Goal: Task Accomplishment & Management: Use online tool/utility

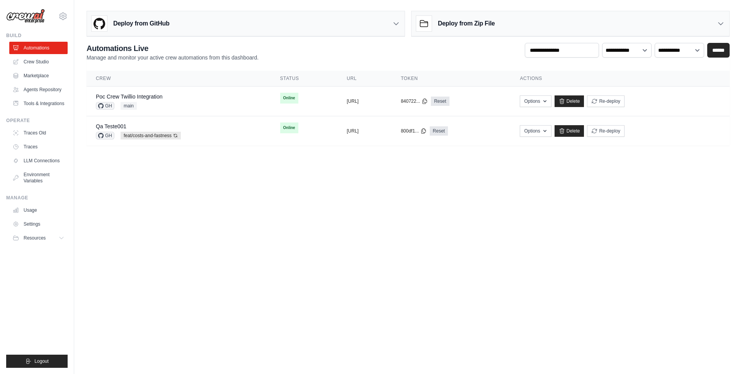
click at [323, 243] on body "[EMAIL_ADDRESS][DOMAIN_NAME] AMBEV - DTC CrewAI Demo Account AB InBev - GHQ" at bounding box center [371, 187] width 742 height 374
click at [511, 211] on body "[EMAIL_ADDRESS][DOMAIN_NAME] AMBEV - DTC CrewAI Demo Account AB InBev - GHQ" at bounding box center [371, 187] width 742 height 374
click at [550, 184] on body "[EMAIL_ADDRESS][DOMAIN_NAME] AMBEV - DTC CrewAI Demo Account AB InBev - GHQ" at bounding box center [371, 187] width 742 height 374
click at [439, 219] on body "[EMAIL_ADDRESS][DOMAIN_NAME] AMBEV - DTC CrewAI Demo Account AB InBev - GHQ" at bounding box center [371, 187] width 742 height 374
click at [266, 190] on body "[EMAIL_ADDRESS][DOMAIN_NAME] AMBEV - DTC CrewAI Demo Account AB InBev - GHQ" at bounding box center [371, 187] width 742 height 374
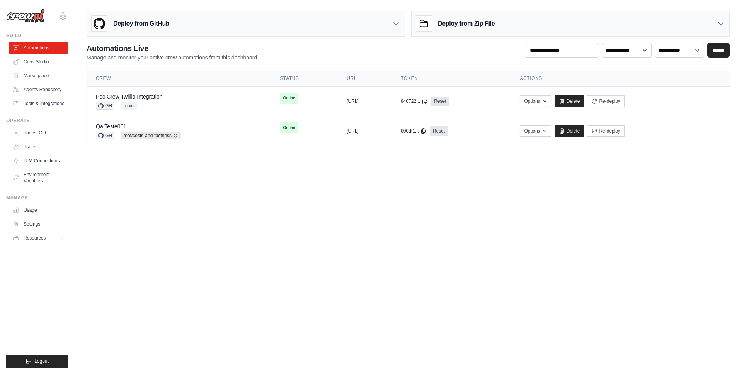
click at [464, 268] on body "[EMAIL_ADDRESS][DOMAIN_NAME] AMBEV - DTC CrewAI Demo Account AB InBev - GHQ" at bounding box center [371, 187] width 742 height 374
click at [37, 65] on link "Crew Studio" at bounding box center [39, 62] width 58 height 12
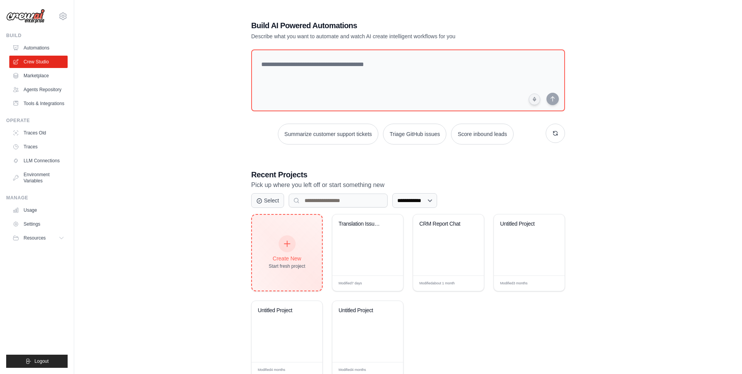
click at [287, 259] on div "Create New" at bounding box center [287, 259] width 37 height 8
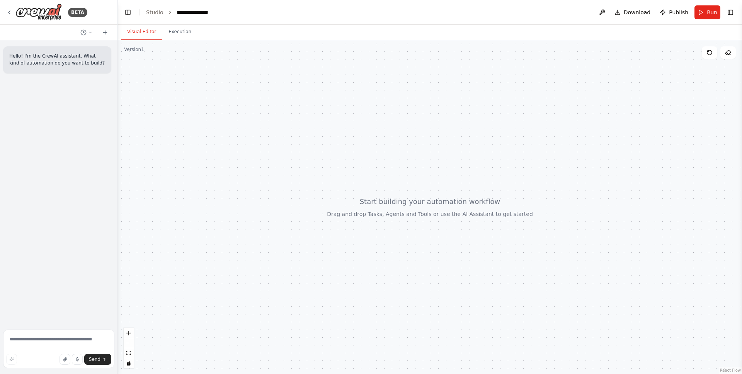
click at [731, 19] on header "**********" at bounding box center [430, 12] width 624 height 25
click at [731, 14] on button "Toggle Right Sidebar" at bounding box center [730, 12] width 11 height 11
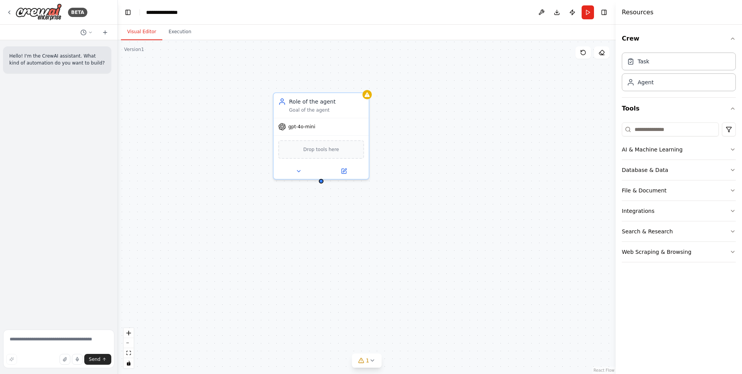
drag, startPoint x: 264, startPoint y: 117, endPoint x: 257, endPoint y: 88, distance: 29.6
click at [257, 88] on div "Role of the agent Goal of the agent gpt-4o-mini Drop tools here" at bounding box center [367, 207] width 498 height 334
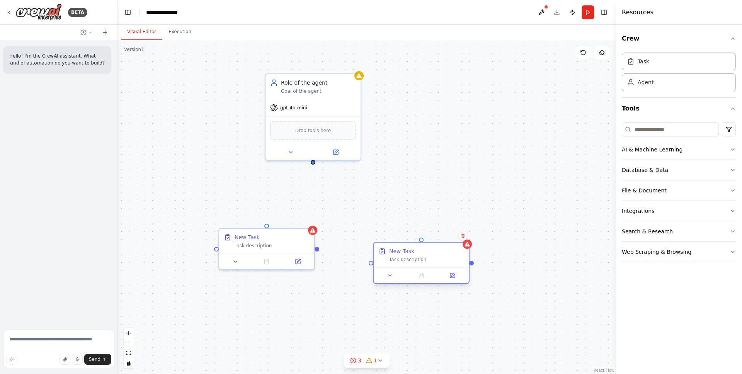
drag, startPoint x: 462, startPoint y: 257, endPoint x: 409, endPoint y: 253, distance: 53.8
click at [409, 253] on div "New Task Task description" at bounding box center [426, 254] width 75 height 15
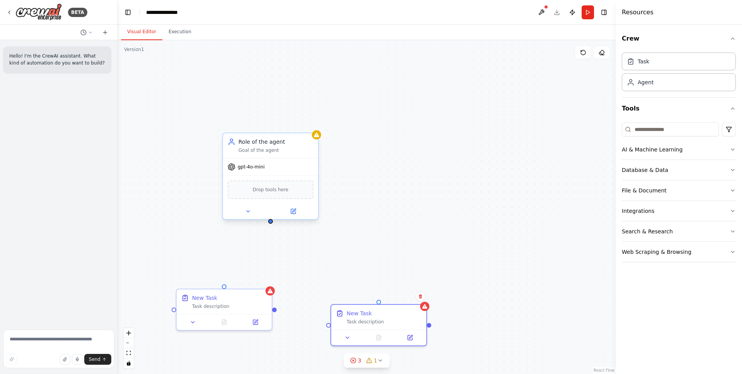
drag, startPoint x: 313, startPoint y: 163, endPoint x: 301, endPoint y: 172, distance: 15.4
click at [301, 172] on div "Role of the agent Goal of the agent gpt-4o-mini Drop tools here New Task Task d…" at bounding box center [367, 207] width 498 height 334
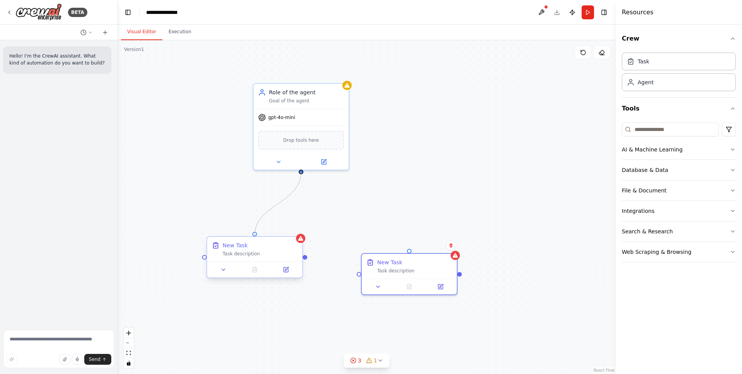
drag, startPoint x: 301, startPoint y: 172, endPoint x: 256, endPoint y: 236, distance: 78.7
click at [256, 236] on div "Role of the agent Goal of the agent gpt-4o-mini Drop tools here New Task Task d…" at bounding box center [347, 188] width 498 height 334
drag, startPoint x: 301, startPoint y: 172, endPoint x: 410, endPoint y: 249, distance: 133.6
click at [410, 249] on div "Role of the agent Goal of the agent gpt-4o-mini Drop tools here New Task Task d…" at bounding box center [347, 188] width 498 height 334
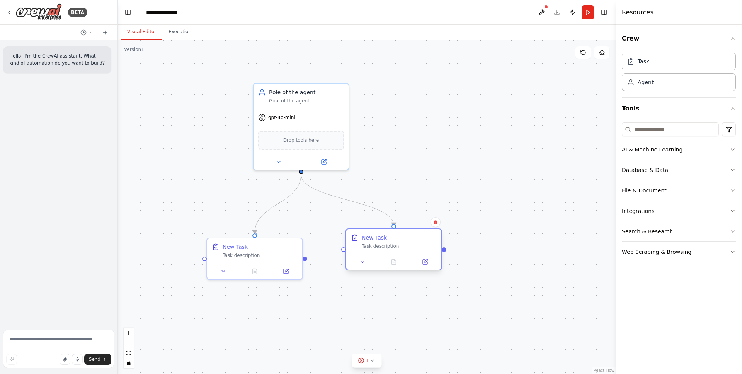
drag, startPoint x: 397, startPoint y: 260, endPoint x: 384, endPoint y: 236, distance: 27.1
click at [384, 236] on div "New Task" at bounding box center [374, 238] width 25 height 8
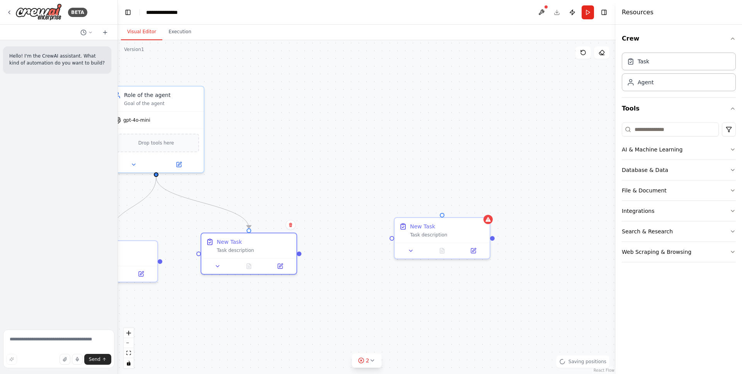
drag, startPoint x: 520, startPoint y: 163, endPoint x: 375, endPoint y: 166, distance: 144.9
click at [375, 166] on div ".deletable-edge-delete-btn { width: 20px; height: 20px; border: 0px solid #ffff…" at bounding box center [367, 207] width 498 height 334
drag, startPoint x: 156, startPoint y: 174, endPoint x: 438, endPoint y: 214, distance: 284.6
click at [438, 214] on div ".deletable-edge-delete-btn { width: 20px; height: 20px; border: 0px solid #ffff…" at bounding box center [367, 207] width 498 height 334
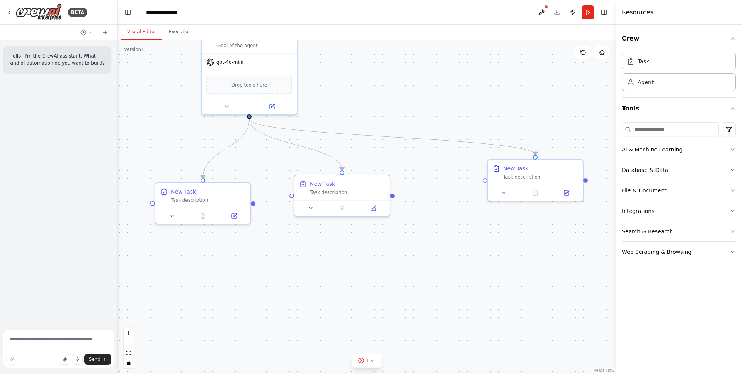
drag, startPoint x: 422, startPoint y: 189, endPoint x: 515, endPoint y: 131, distance: 109.7
click at [515, 131] on div ".deletable-edge-delete-btn { width: 20px; height: 20px; border: 0px solid #ffff…" at bounding box center [367, 207] width 498 height 334
click at [312, 275] on div at bounding box center [318, 276] width 95 height 16
click at [339, 269] on div at bounding box center [349, 276] width 95 height 16
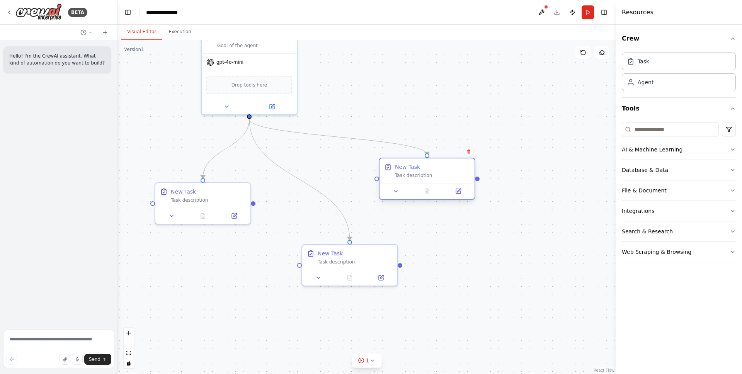
drag, startPoint x: 527, startPoint y: 180, endPoint x: 416, endPoint y: 176, distance: 110.9
click at [416, 176] on div "New Task Task description" at bounding box center [426, 170] width 95 height 25
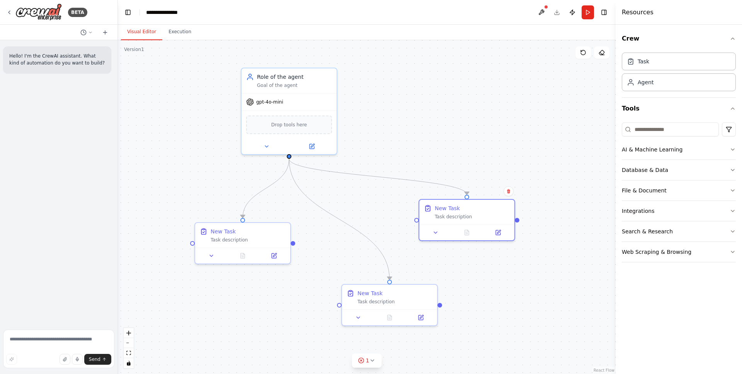
drag, startPoint x: 460, startPoint y: 107, endPoint x: 500, endPoint y: 146, distance: 56.3
click at [500, 146] on div ".deletable-edge-delete-btn { width: 20px; height: 20px; border: 0px solid #ffff…" at bounding box center [367, 207] width 498 height 334
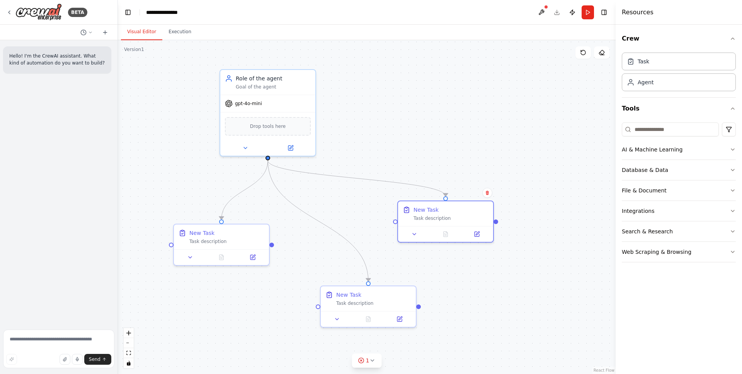
drag, startPoint x: 540, startPoint y: 92, endPoint x: 518, endPoint y: 94, distance: 21.7
click at [518, 94] on div ".deletable-edge-delete-btn { width: 20px; height: 20px; border: 0px solid #ffff…" at bounding box center [367, 207] width 498 height 334
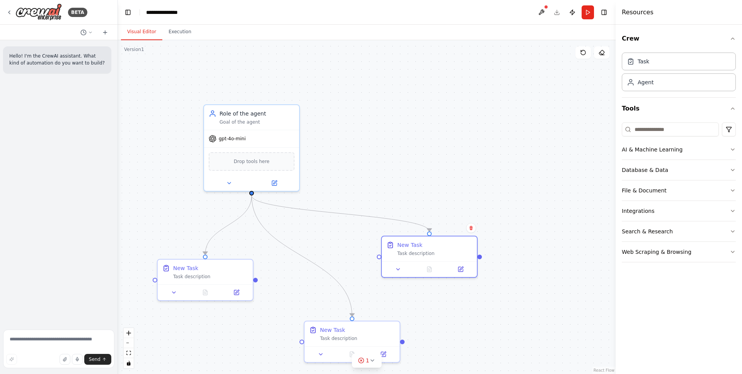
drag, startPoint x: 532, startPoint y: 86, endPoint x: 516, endPoint y: 121, distance: 38.2
click at [516, 121] on div ".deletable-edge-delete-btn { width: 20px; height: 20px; border: 0px solid #ffff…" at bounding box center [367, 207] width 498 height 334
click at [664, 177] on button "Database & Data" at bounding box center [679, 170] width 114 height 20
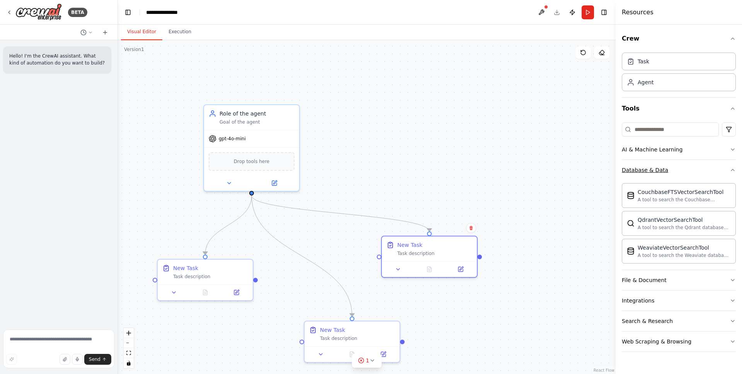
click at [662, 171] on div "Database & Data" at bounding box center [645, 170] width 46 height 8
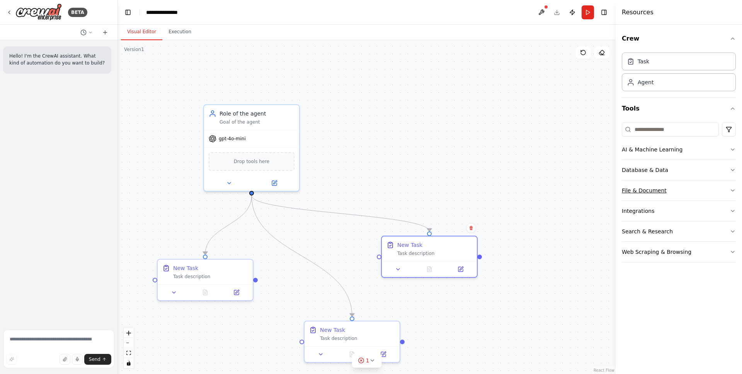
click at [661, 187] on div "File & Document" at bounding box center [644, 191] width 45 height 8
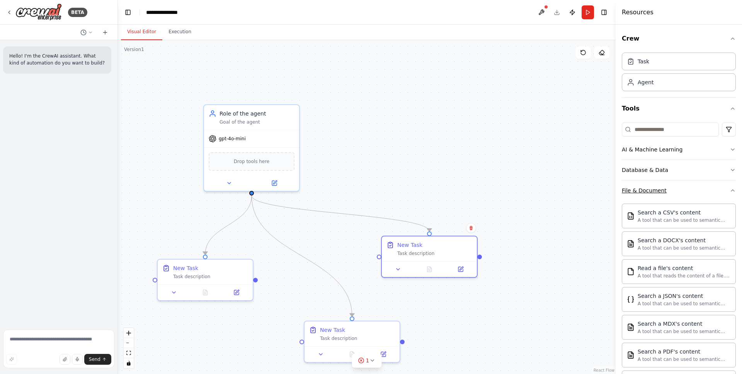
click at [661, 187] on div "File & Document" at bounding box center [644, 191] width 45 height 8
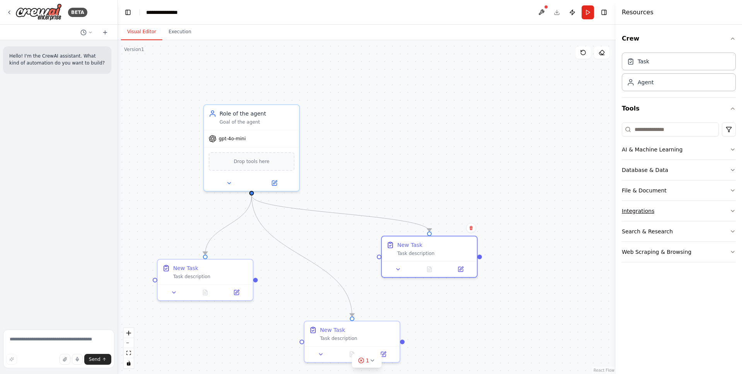
click at [659, 211] on button "Integrations" at bounding box center [679, 211] width 114 height 20
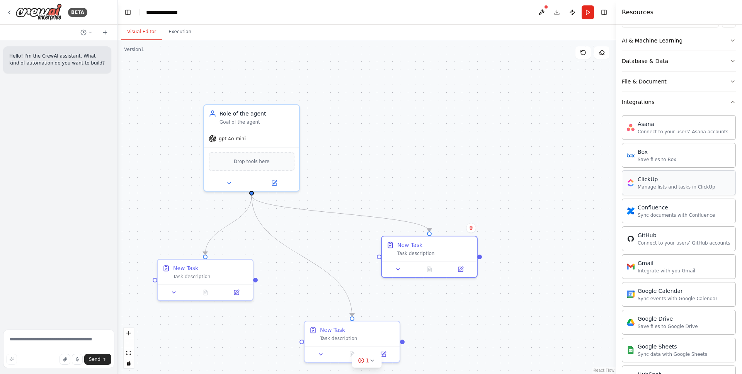
scroll to position [111, 0]
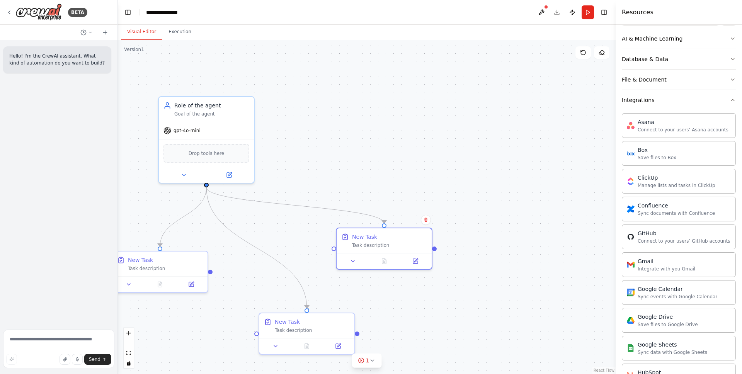
drag, startPoint x: 416, startPoint y: 158, endPoint x: 373, endPoint y: 163, distance: 42.8
click at [373, 163] on div ".deletable-edge-delete-btn { width: 20px; height: 20px; border: 0px solid #ffff…" at bounding box center [367, 207] width 498 height 334
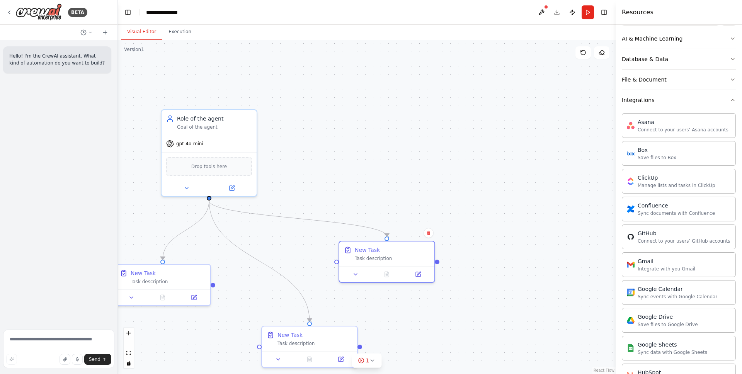
drag, startPoint x: 654, startPoint y: 88, endPoint x: 650, endPoint y: 26, distance: 62.3
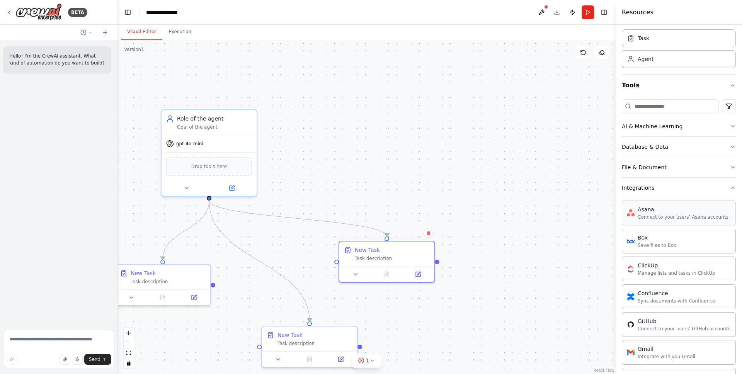
scroll to position [0, 0]
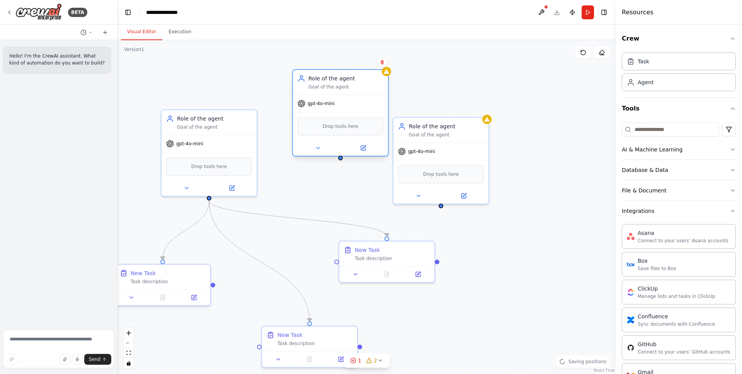
drag, startPoint x: 448, startPoint y: 114, endPoint x: 330, endPoint y: 89, distance: 120.7
click at [330, 95] on div "gpt-4o-mini" at bounding box center [340, 103] width 95 height 17
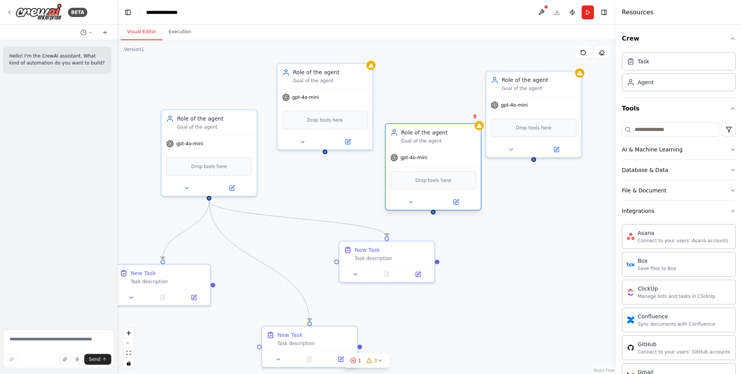
drag, startPoint x: 450, startPoint y: 132, endPoint x: 440, endPoint y: 137, distance: 11.1
click at [440, 137] on div "Role of the agent Goal of the agent" at bounding box center [438, 136] width 75 height 15
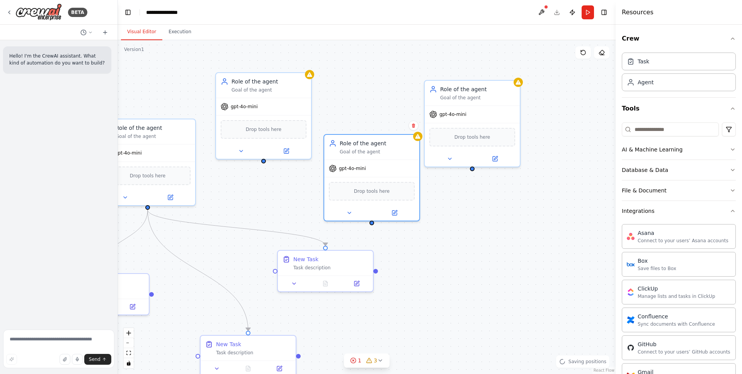
drag, startPoint x: 539, startPoint y: 189, endPoint x: 481, endPoint y: 221, distance: 66.0
click at [481, 221] on div ".deletable-edge-delete-btn { width: 20px; height: 20px; border: 0px solid #ffff…" at bounding box center [367, 207] width 498 height 334
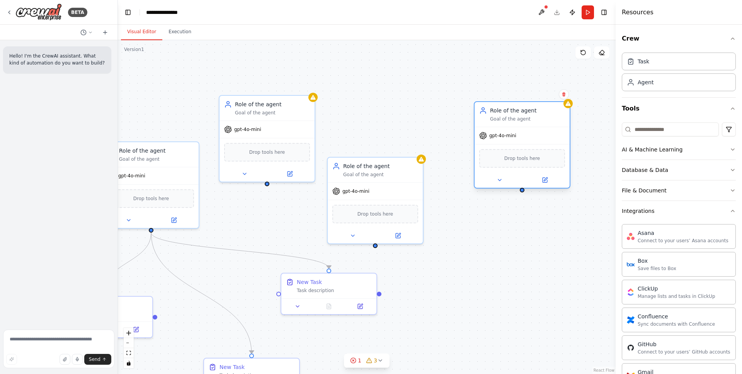
drag, startPoint x: 469, startPoint y: 122, endPoint x: 522, endPoint y: 119, distance: 52.6
click at [522, 119] on div "Role of the agent Goal of the agent" at bounding box center [521, 114] width 95 height 25
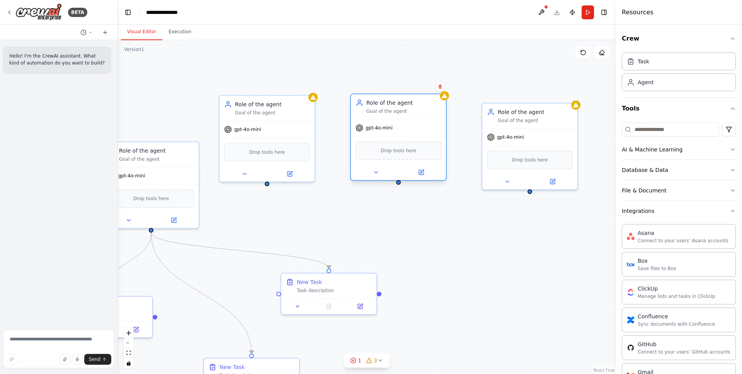
drag, startPoint x: 391, startPoint y: 173, endPoint x: 411, endPoint y: 110, distance: 65.6
click at [411, 110] on div "Goal of the agent" at bounding box center [403, 111] width 75 height 6
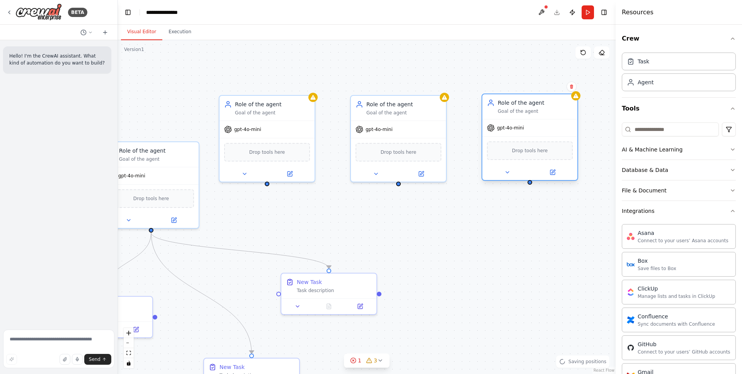
drag, startPoint x: 515, startPoint y: 117, endPoint x: 517, endPoint y: 110, distance: 7.9
click at [517, 110] on div "Goal of the agent" at bounding box center [535, 111] width 75 height 6
click at [474, 218] on div ".deletable-edge-delete-btn { width: 20px; height: 20px; border: 0px solid #ffff…" at bounding box center [367, 207] width 498 height 334
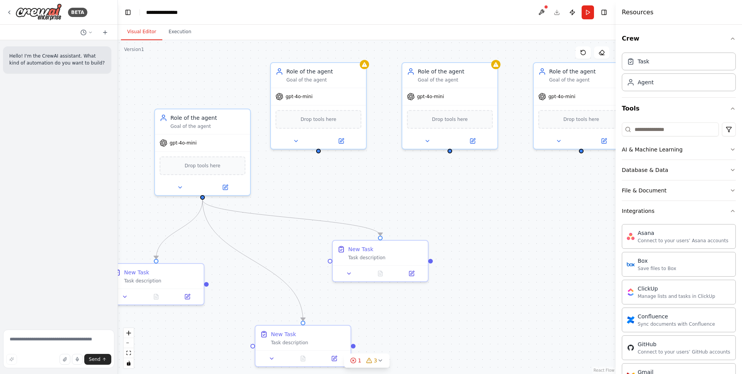
drag, startPoint x: 235, startPoint y: 214, endPoint x: 287, endPoint y: 180, distance: 61.9
click at [287, 180] on div ".deletable-edge-delete-btn { width: 20px; height: 20px; border: 0px solid #ffff…" at bounding box center [367, 207] width 498 height 334
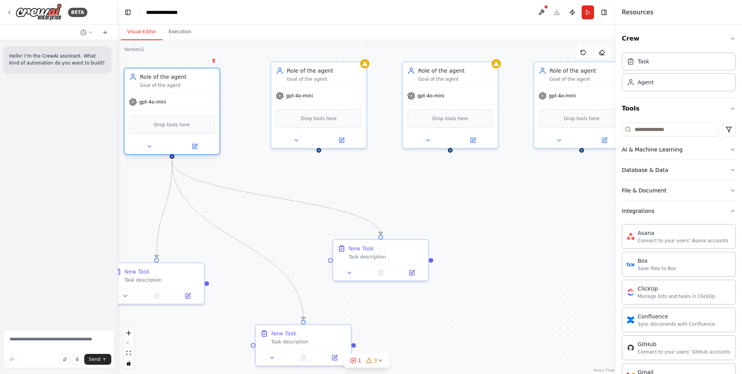
drag, startPoint x: 211, startPoint y: 149, endPoint x: 178, endPoint y: 109, distance: 51.6
click at [178, 109] on div "gpt-4o-mini Drop tools here" at bounding box center [171, 123] width 95 height 61
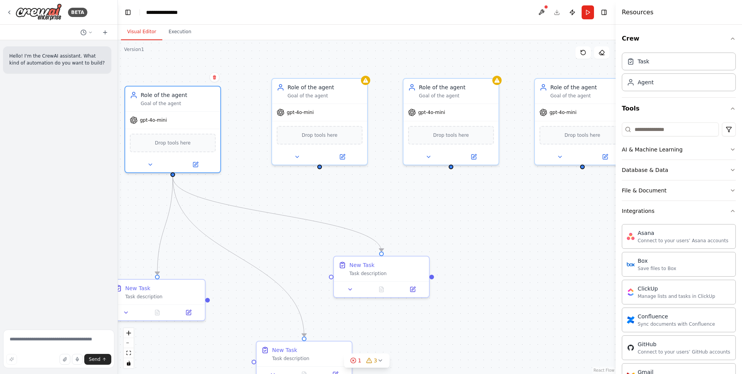
drag, startPoint x: 337, startPoint y: 176, endPoint x: 338, endPoint y: 192, distance: 16.6
click at [338, 192] on div ".deletable-edge-delete-btn { width: 20px; height: 20px; border: 0px solid #ffff…" at bounding box center [367, 207] width 498 height 334
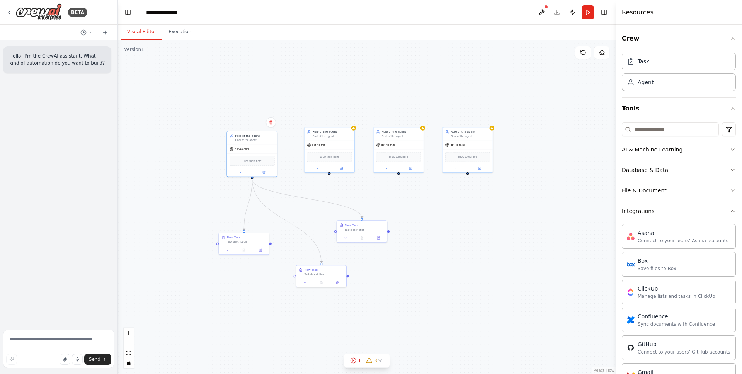
drag, startPoint x: 354, startPoint y: 203, endPoint x: 350, endPoint y: 194, distance: 9.7
click at [350, 194] on div ".deletable-edge-delete-btn { width: 20px; height: 20px; border: 0px solid #ffff…" at bounding box center [367, 207] width 498 height 334
drag, startPoint x: 259, startPoint y: 154, endPoint x: 248, endPoint y: 151, distance: 11.5
click at [248, 151] on div "Drop tools here" at bounding box center [234, 153] width 45 height 10
